Goal: Information Seeking & Learning: Learn about a topic

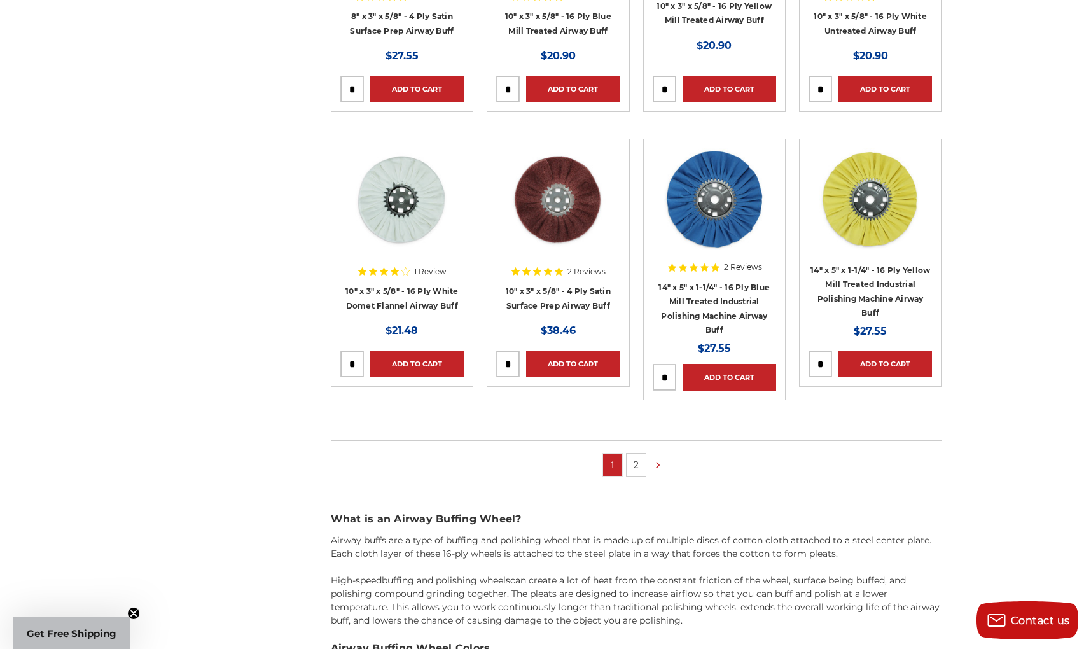
scroll to position [626, 0]
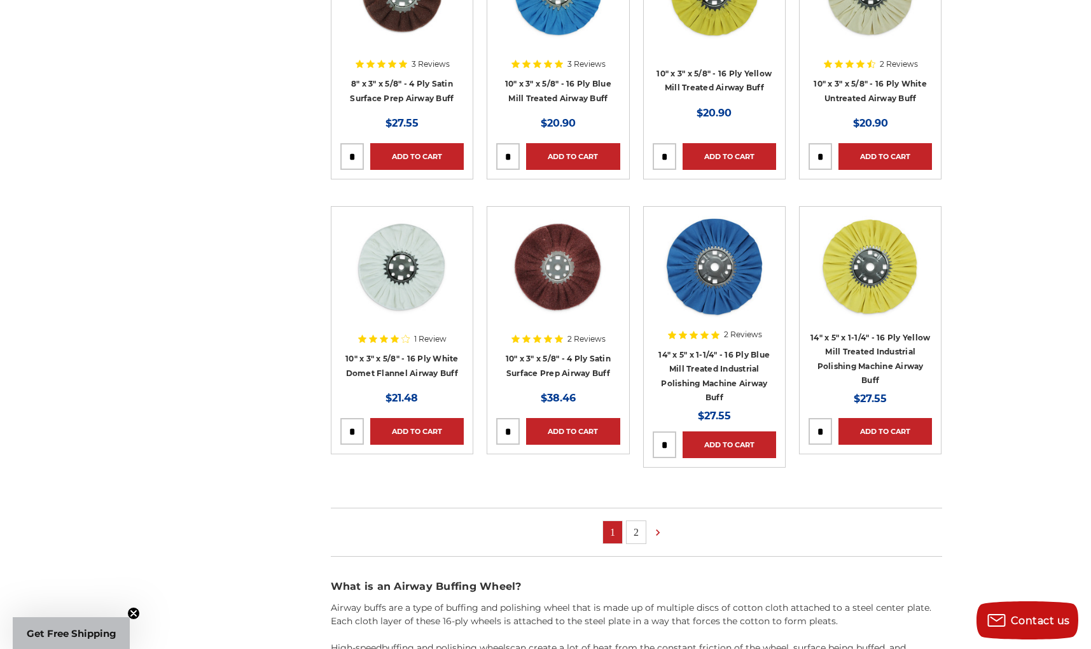
click at [636, 531] on link "2" at bounding box center [635, 532] width 19 height 22
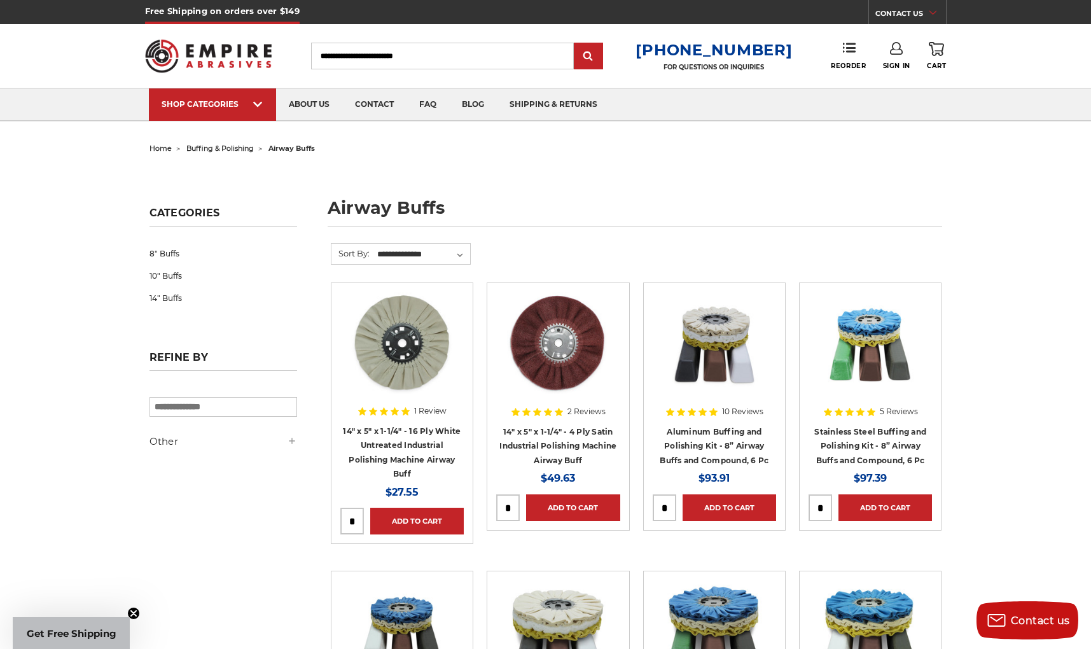
click at [226, 147] on span "buffing & polishing" at bounding box center [219, 148] width 67 height 9
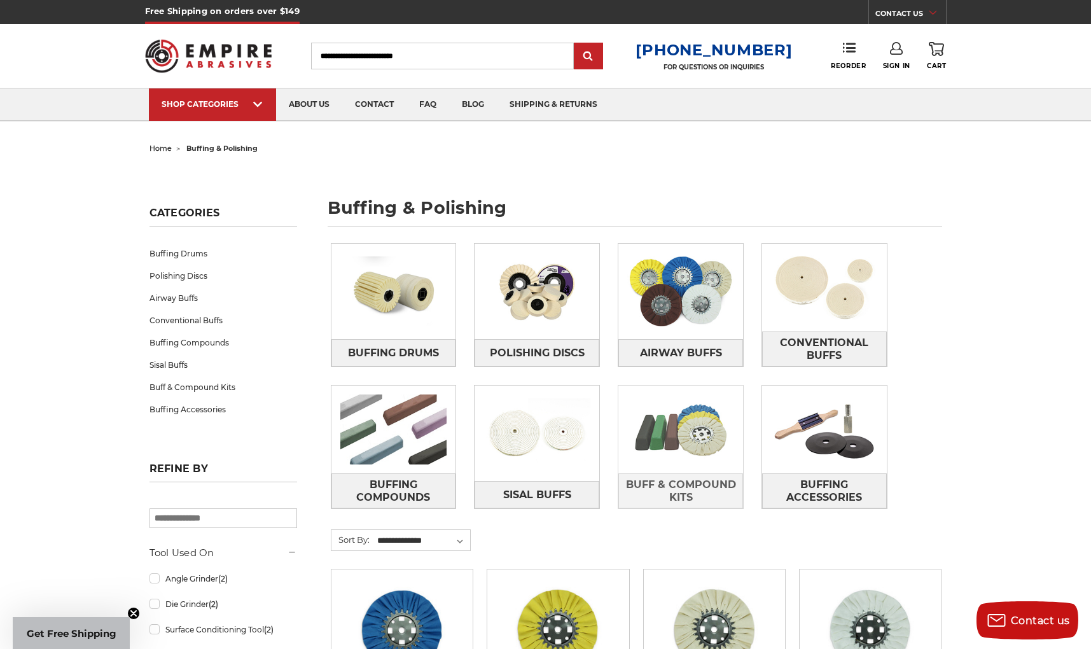
click at [697, 427] on img at bounding box center [680, 429] width 125 height 88
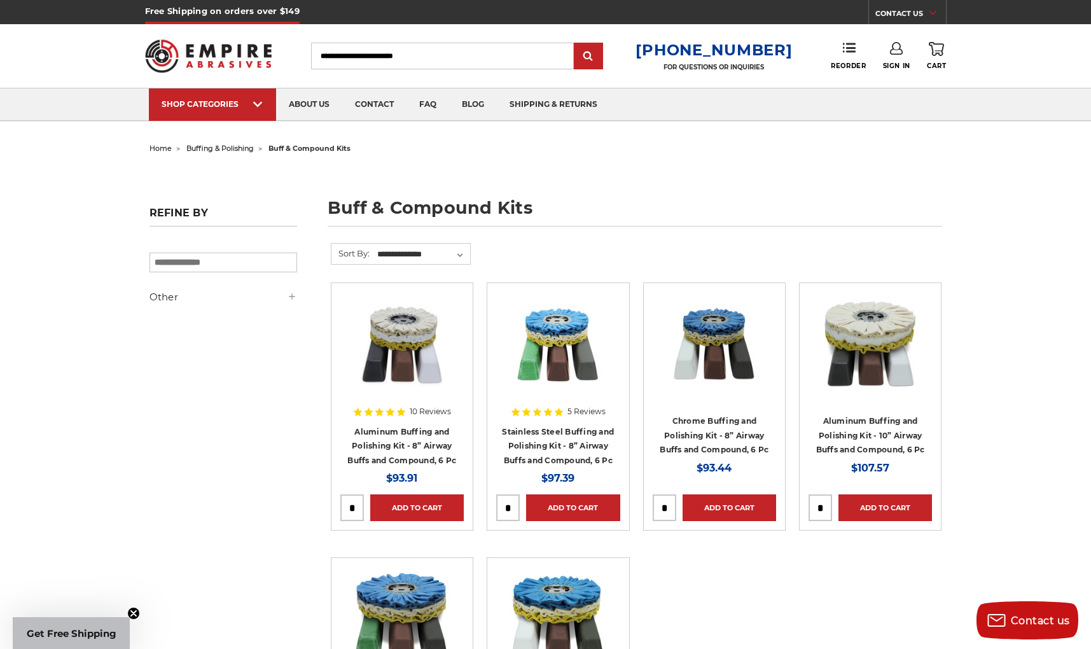
click at [223, 149] on span "buffing & polishing" at bounding box center [219, 148] width 67 height 9
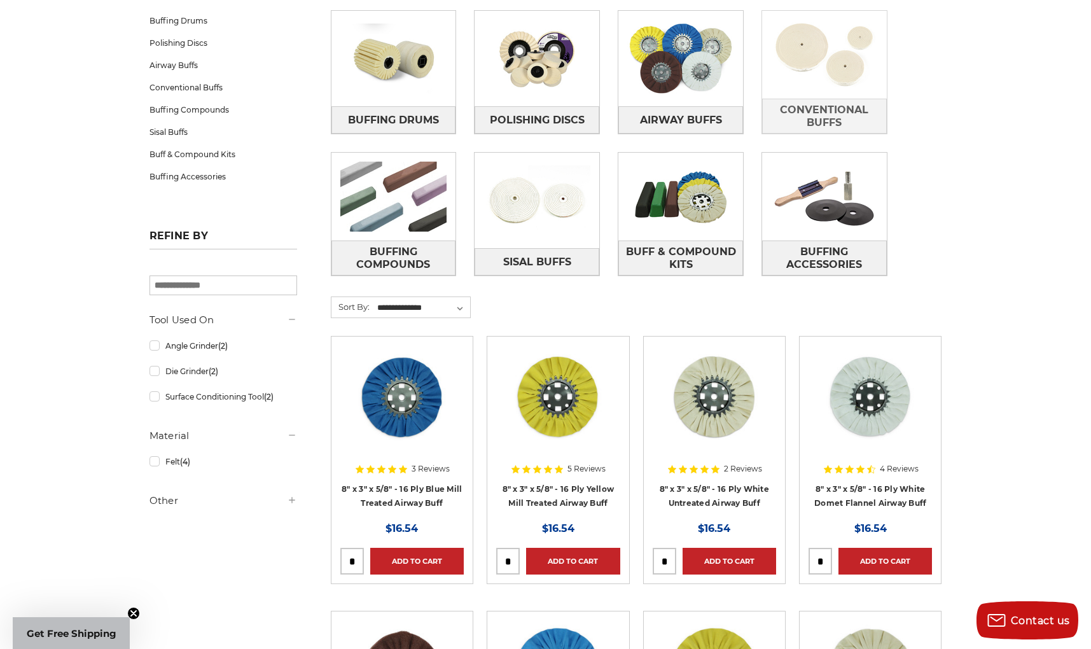
click at [808, 60] on img at bounding box center [824, 55] width 125 height 88
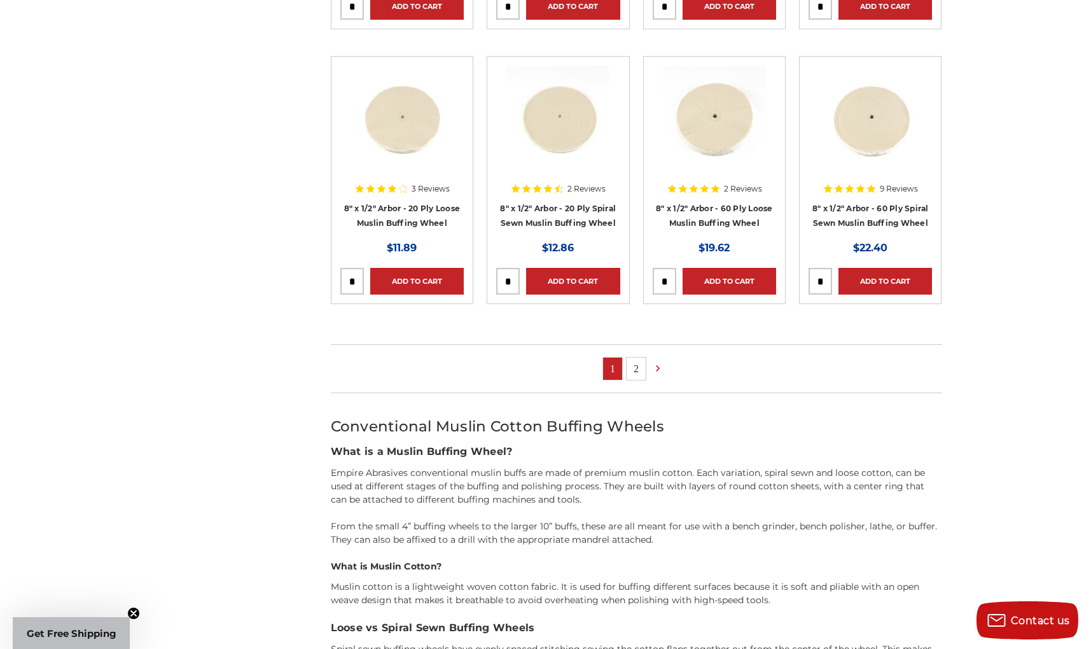
scroll to position [772, 0]
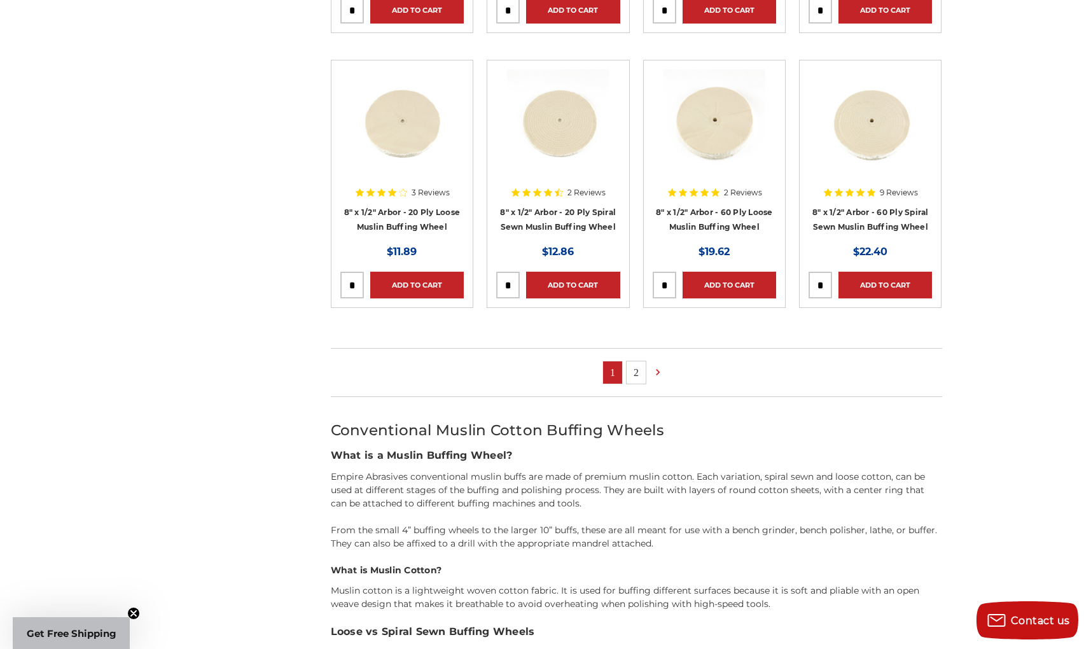
click at [637, 375] on link "2" at bounding box center [635, 372] width 19 height 22
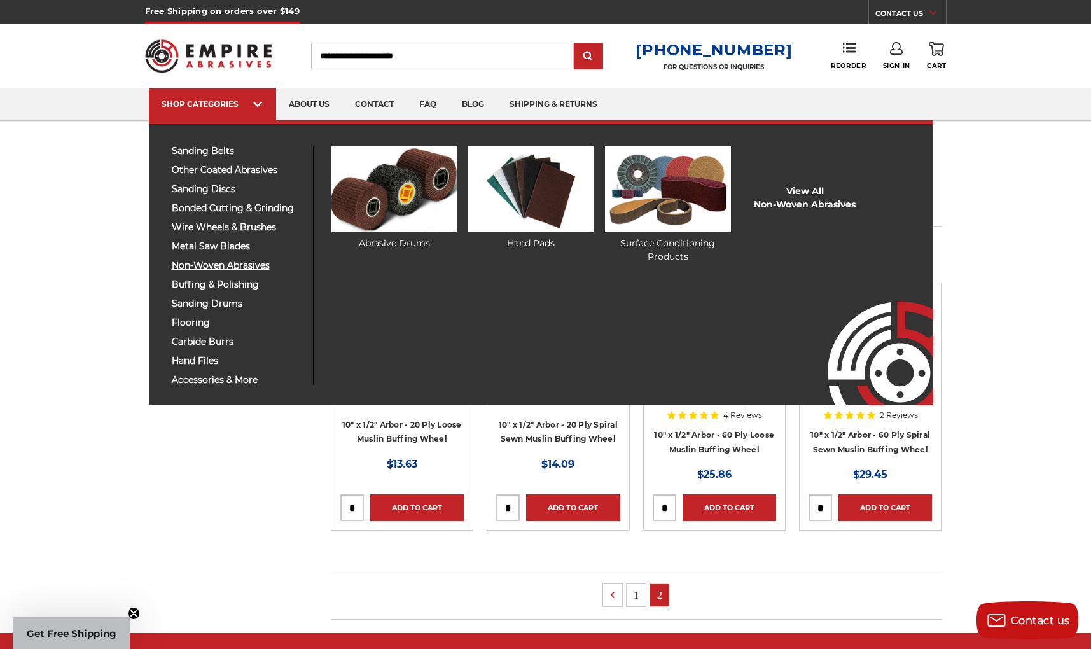
click at [216, 263] on span "non-woven abrasives" at bounding box center [238, 266] width 132 height 10
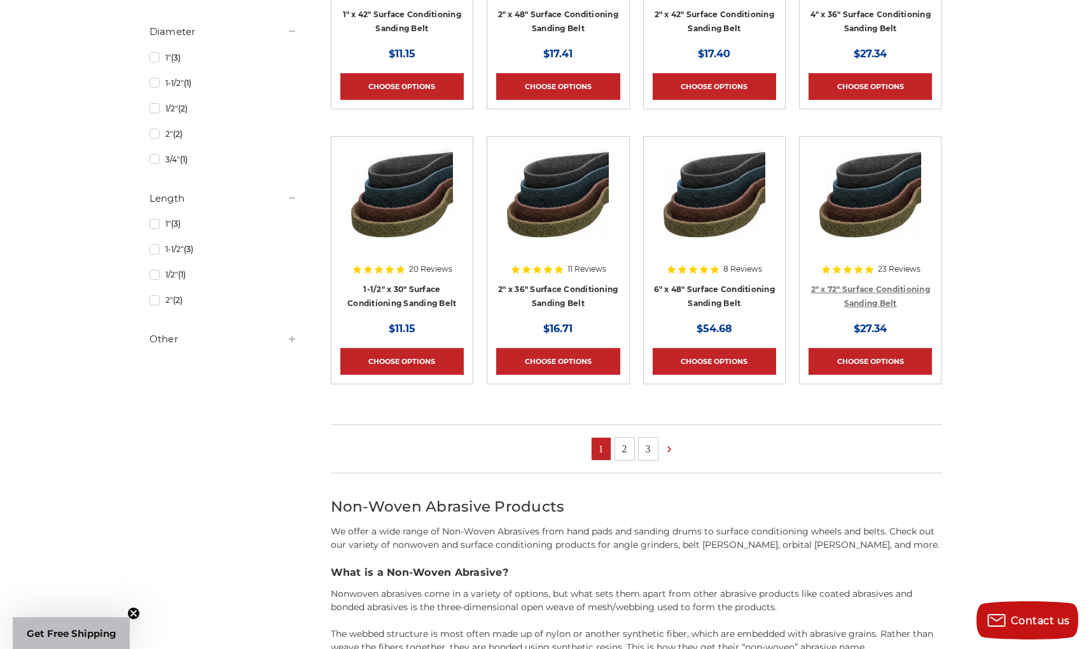
scroll to position [841, 0]
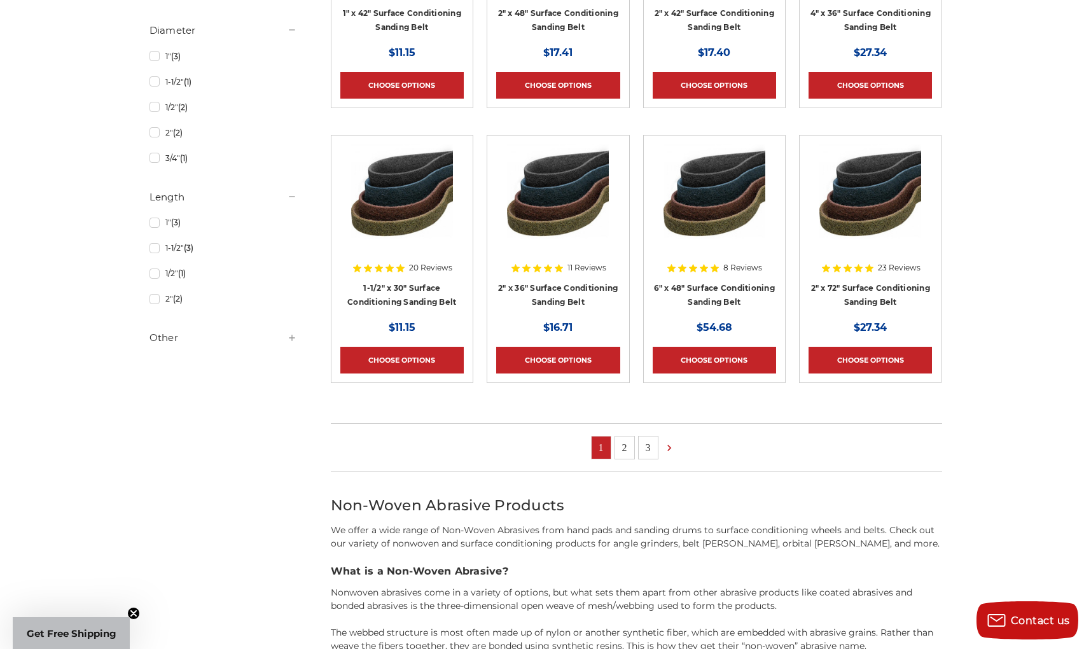
click at [627, 441] on link "2" at bounding box center [624, 447] width 19 height 22
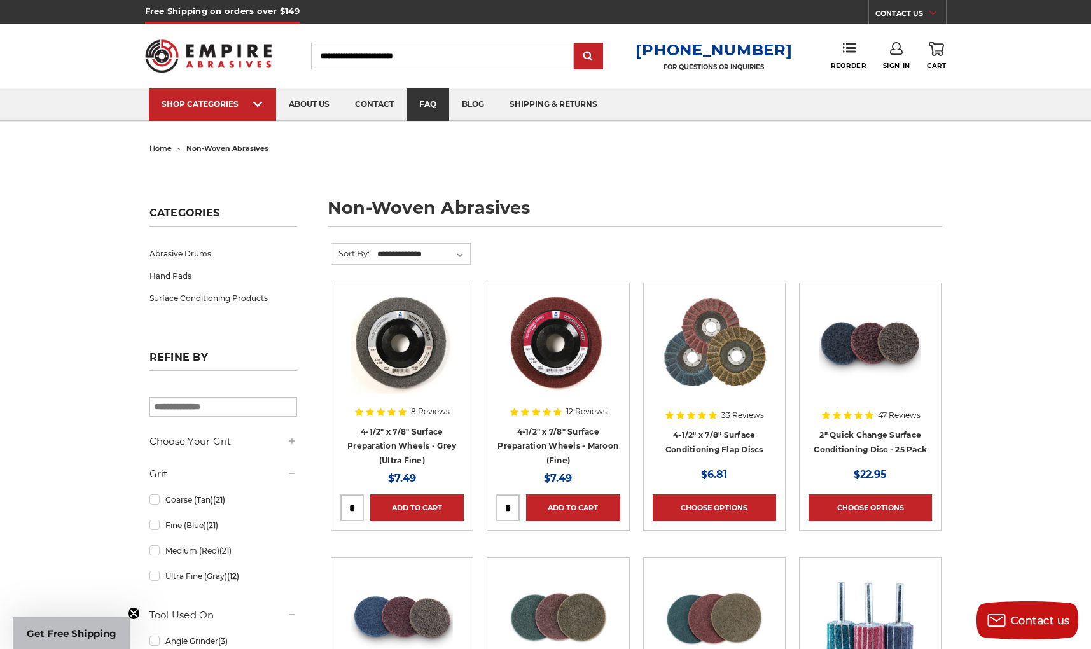
click at [432, 106] on link "faq" at bounding box center [427, 104] width 43 height 32
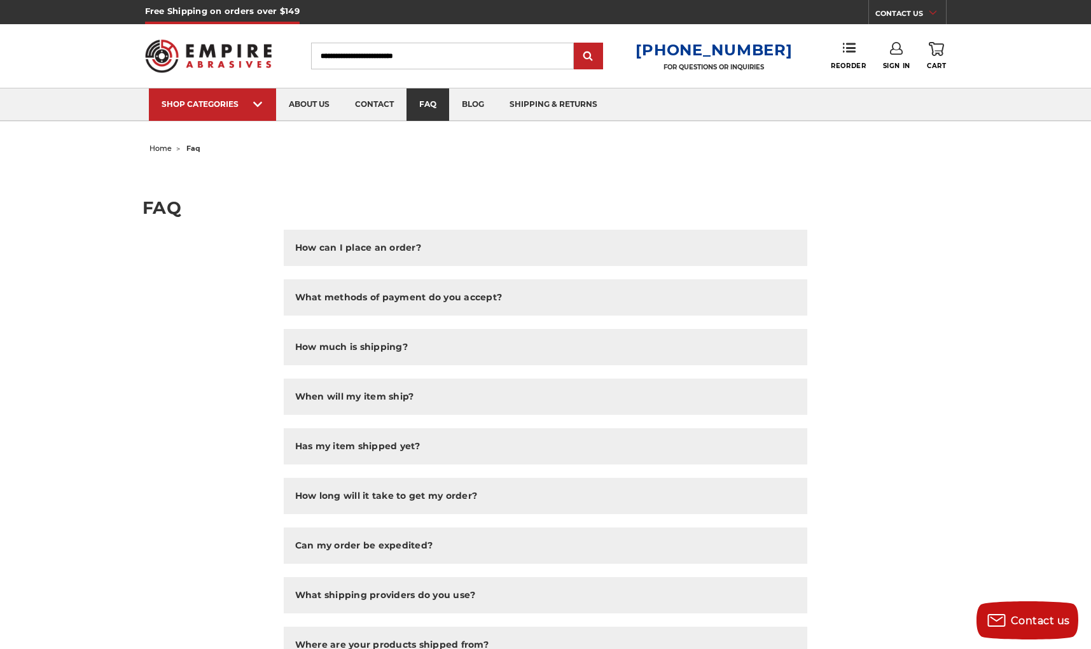
click at [433, 103] on link "faq" at bounding box center [427, 104] width 43 height 32
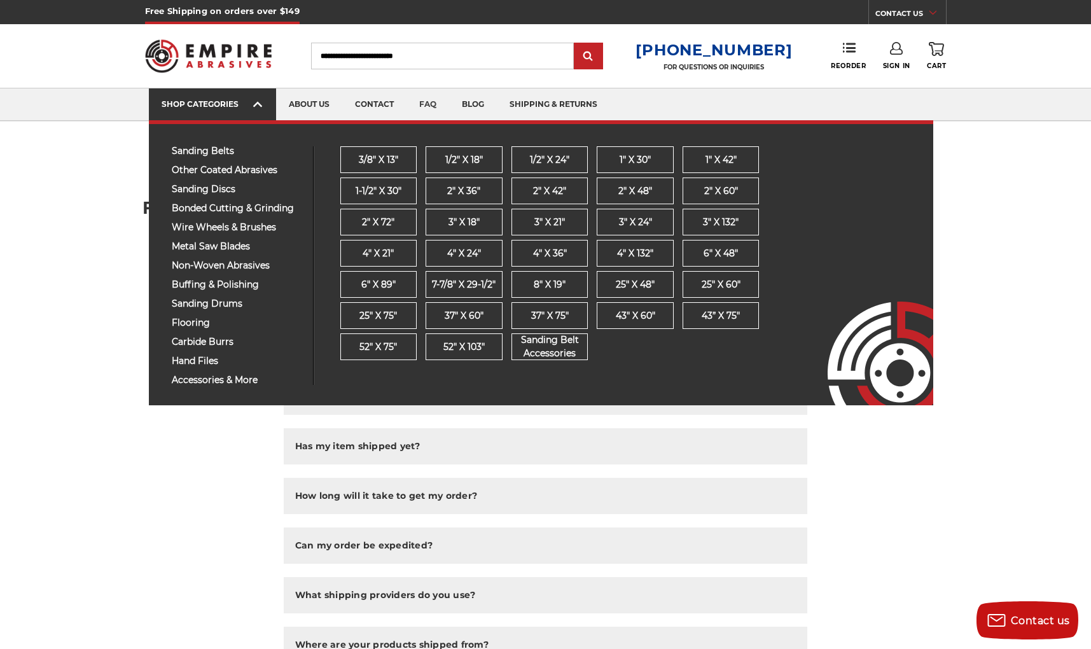
click at [223, 106] on div "SHOP CATEGORIES" at bounding box center [213, 104] width 102 height 10
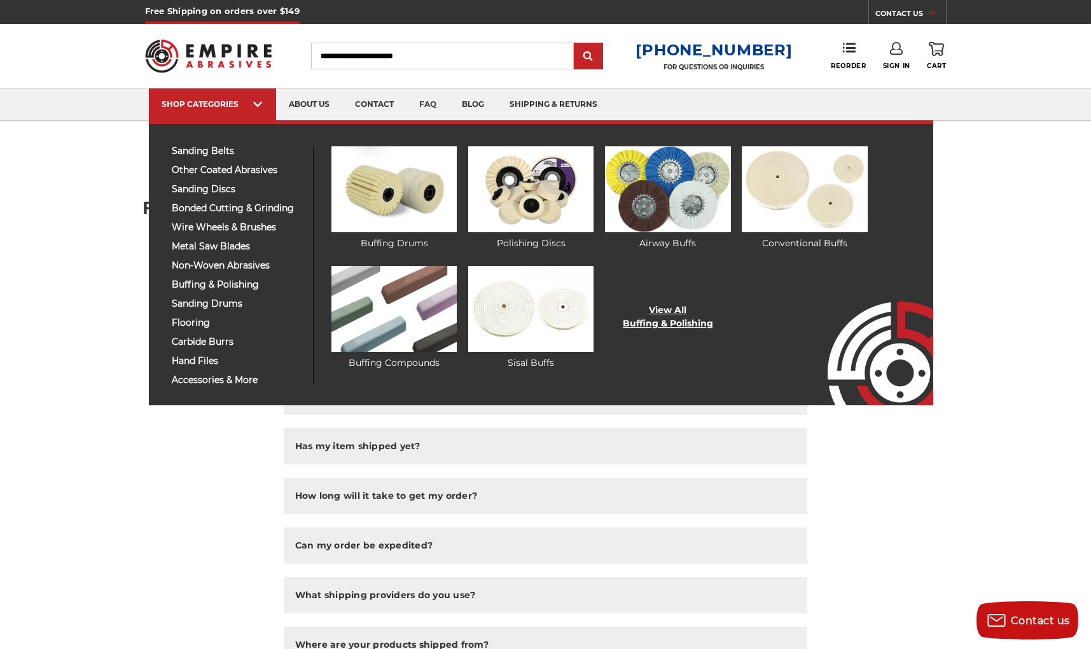
click at [671, 317] on link "View All Buffing & Polishing" at bounding box center [668, 316] width 90 height 27
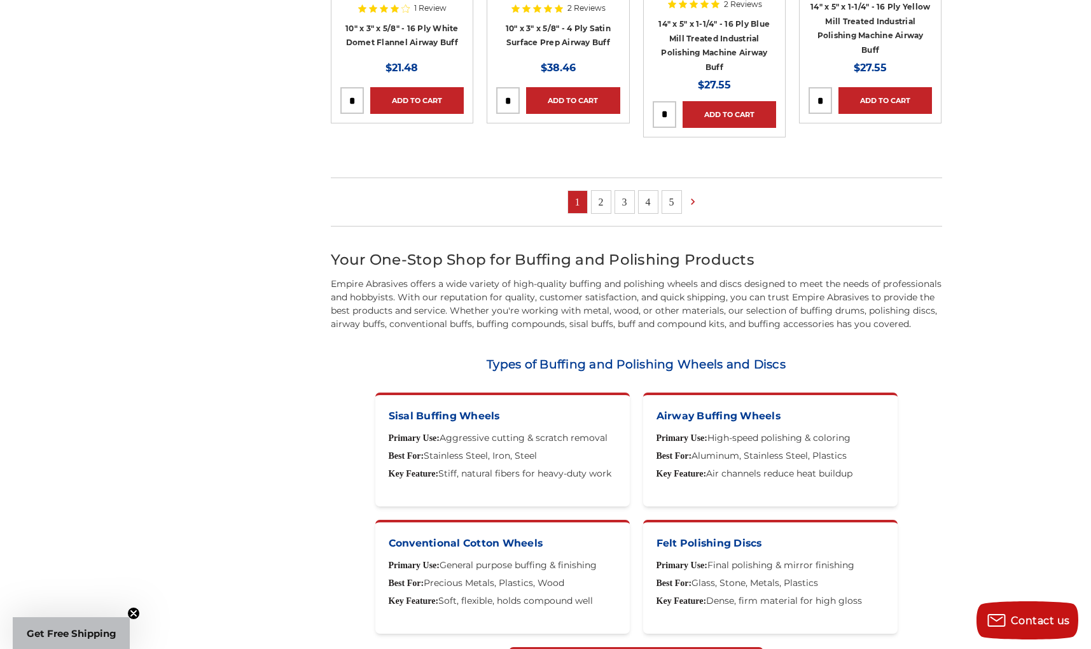
scroll to position [1315, 0]
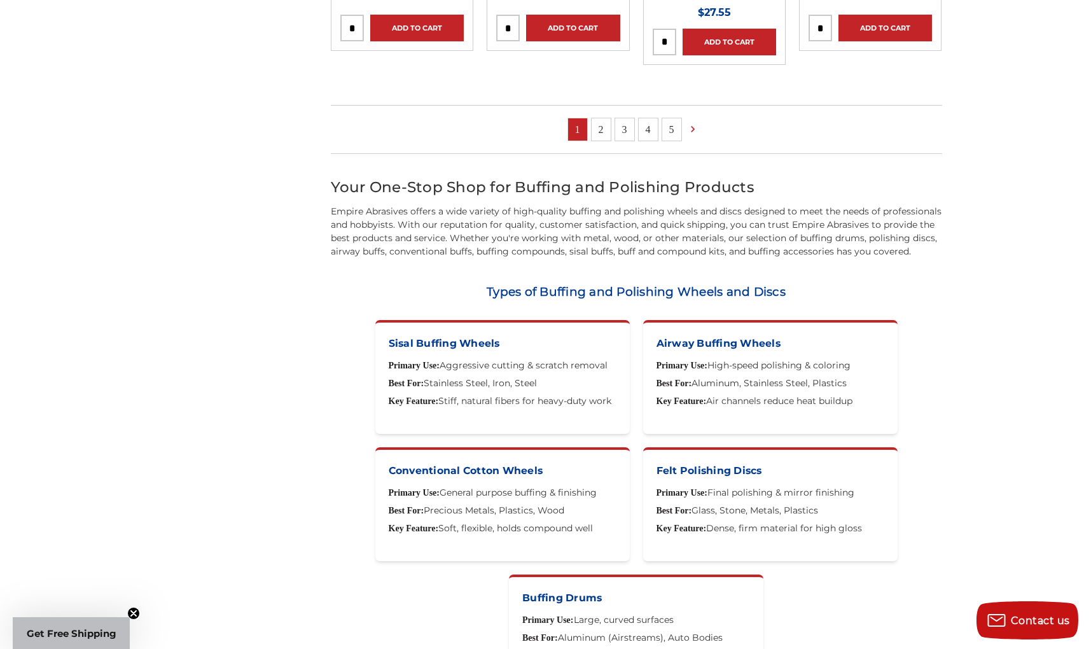
click at [602, 125] on link "2" at bounding box center [600, 129] width 19 height 22
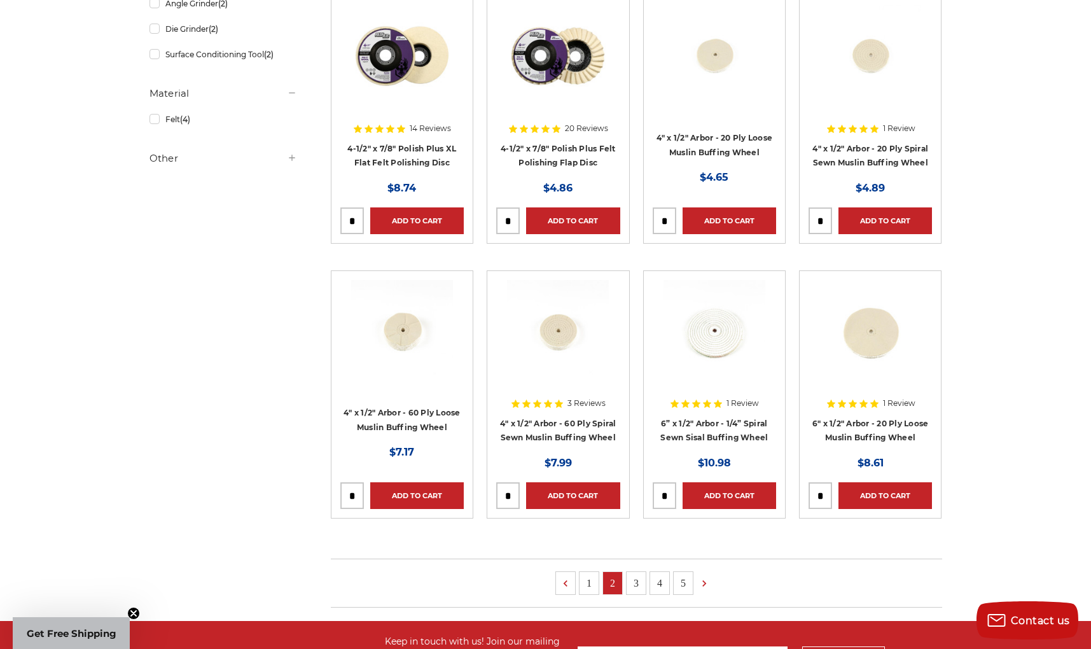
scroll to position [830, 0]
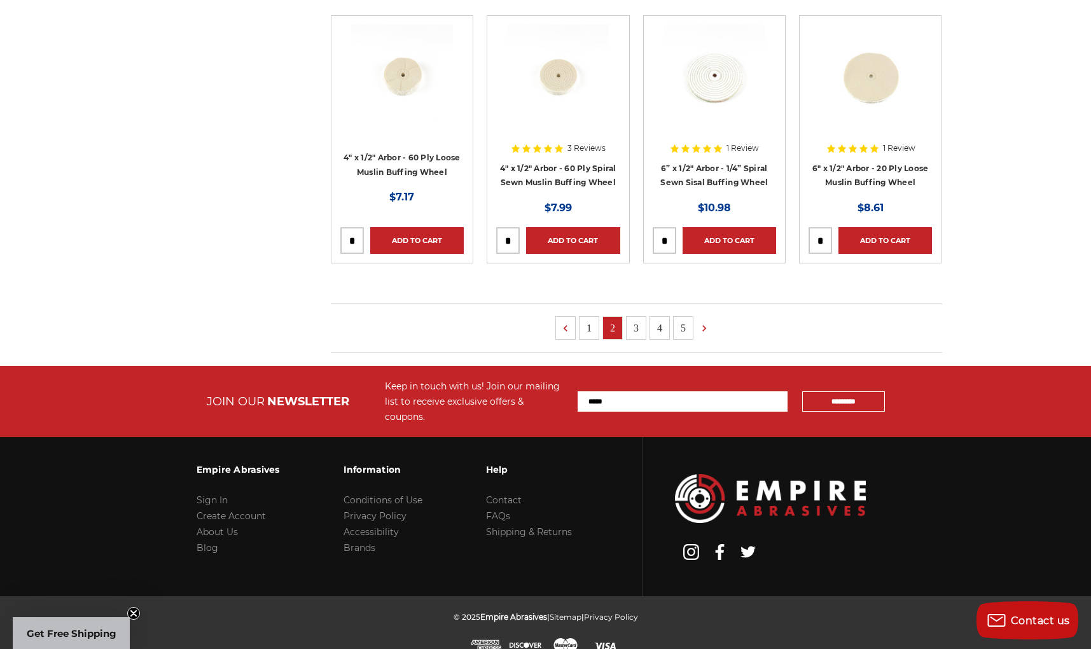
click at [634, 327] on link "3" at bounding box center [635, 328] width 19 height 22
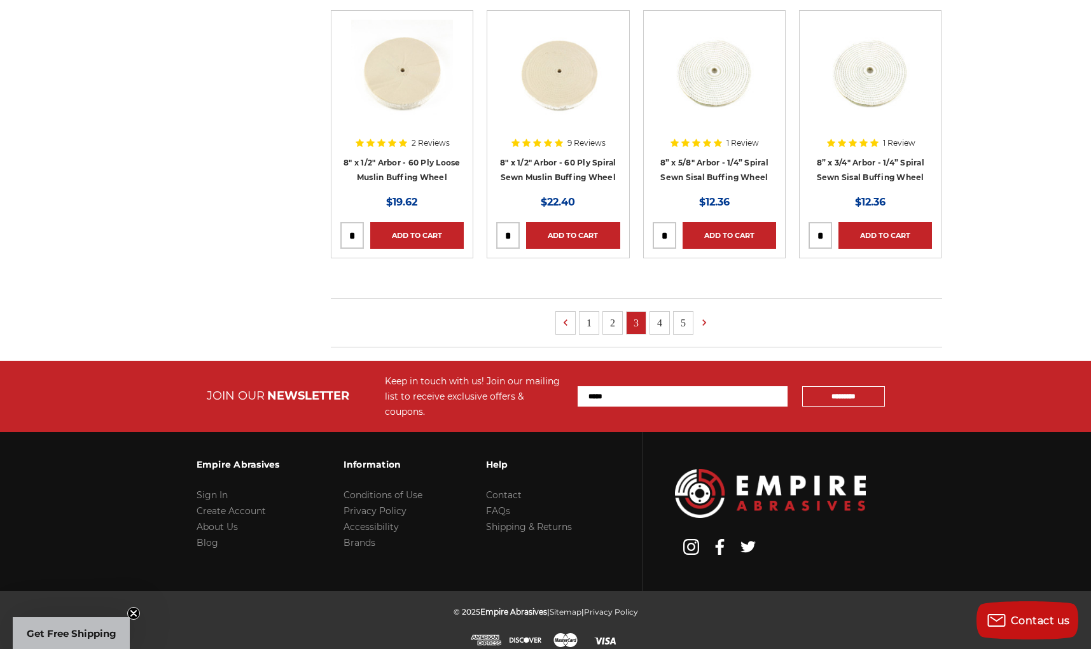
scroll to position [818, 0]
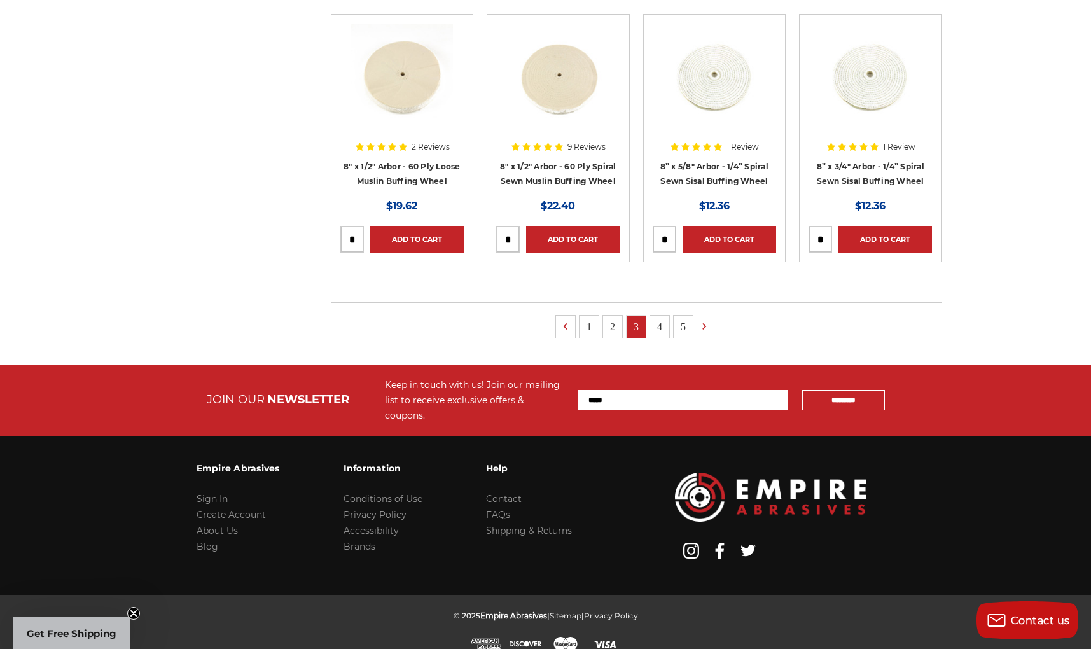
click at [658, 328] on link "4" at bounding box center [659, 326] width 19 height 22
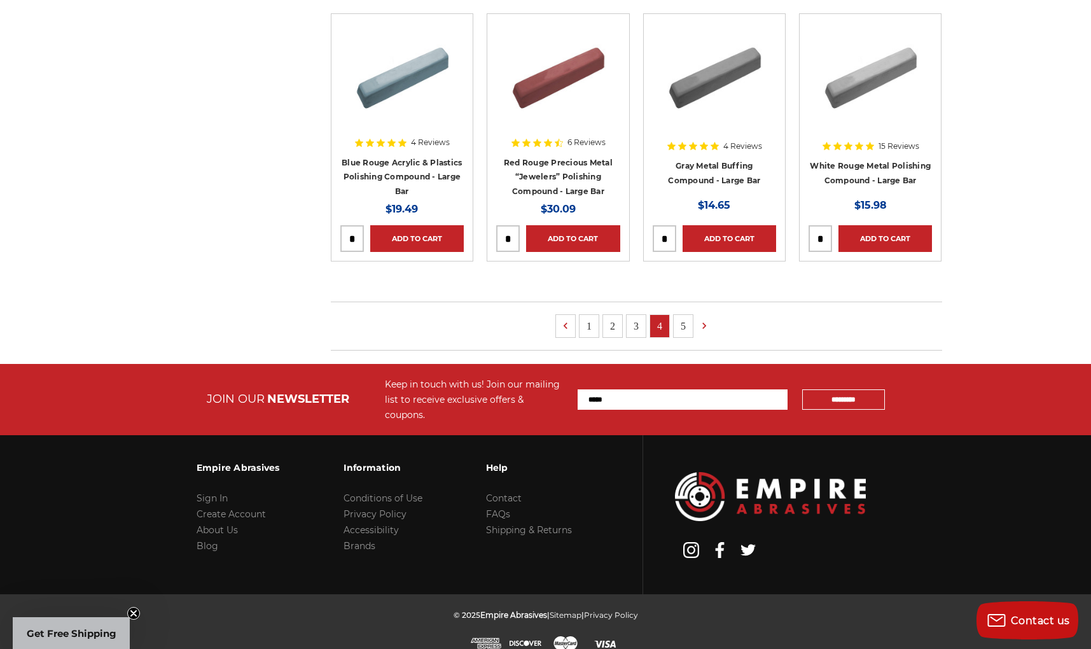
scroll to position [818, 0]
click at [683, 327] on link "5" at bounding box center [682, 326] width 19 height 22
